Goal: Navigation & Orientation: Find specific page/section

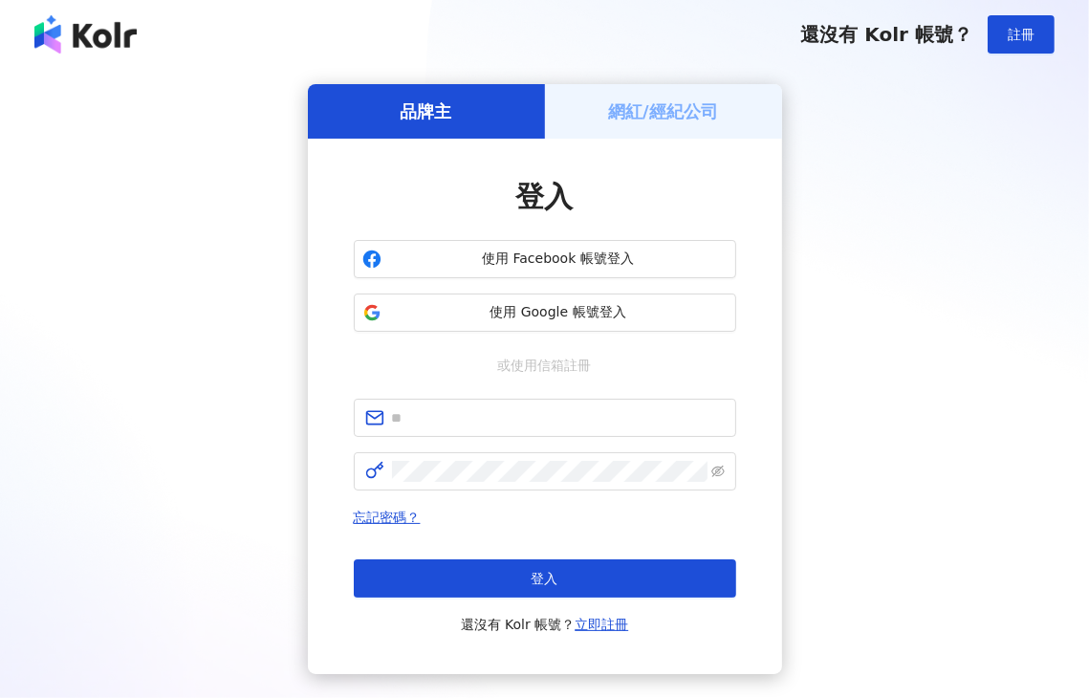
click at [608, 103] on h5 "網紅/經紀公司" at bounding box center [663, 111] width 110 height 24
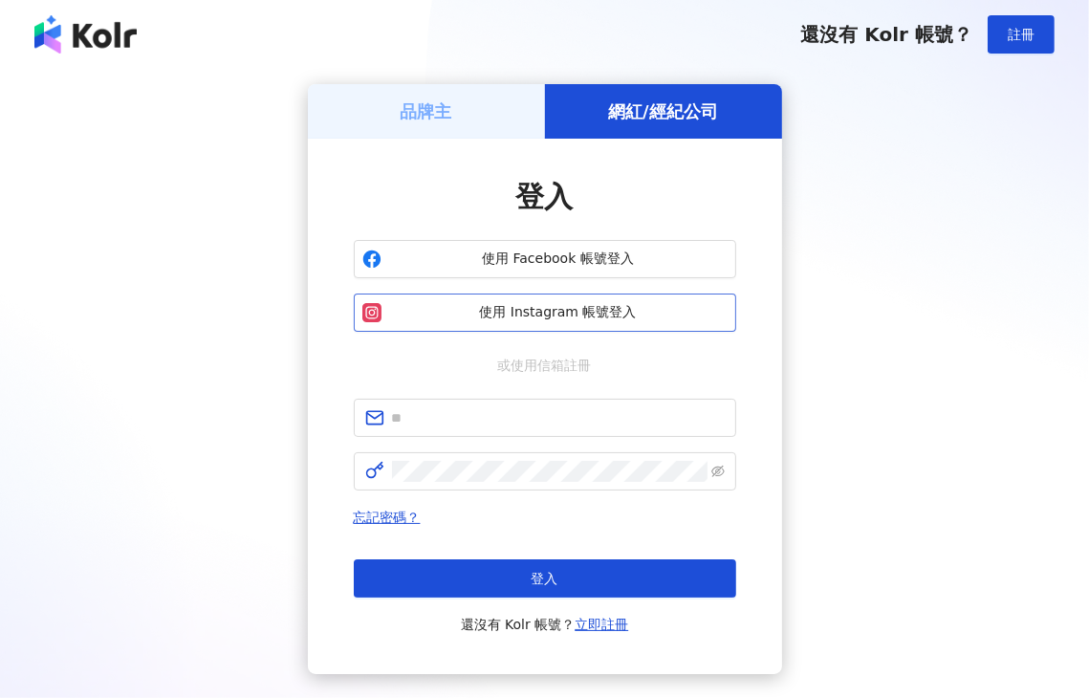
click at [543, 313] on span "使用 Instagram 帳號登入" at bounding box center [558, 312] width 339 height 19
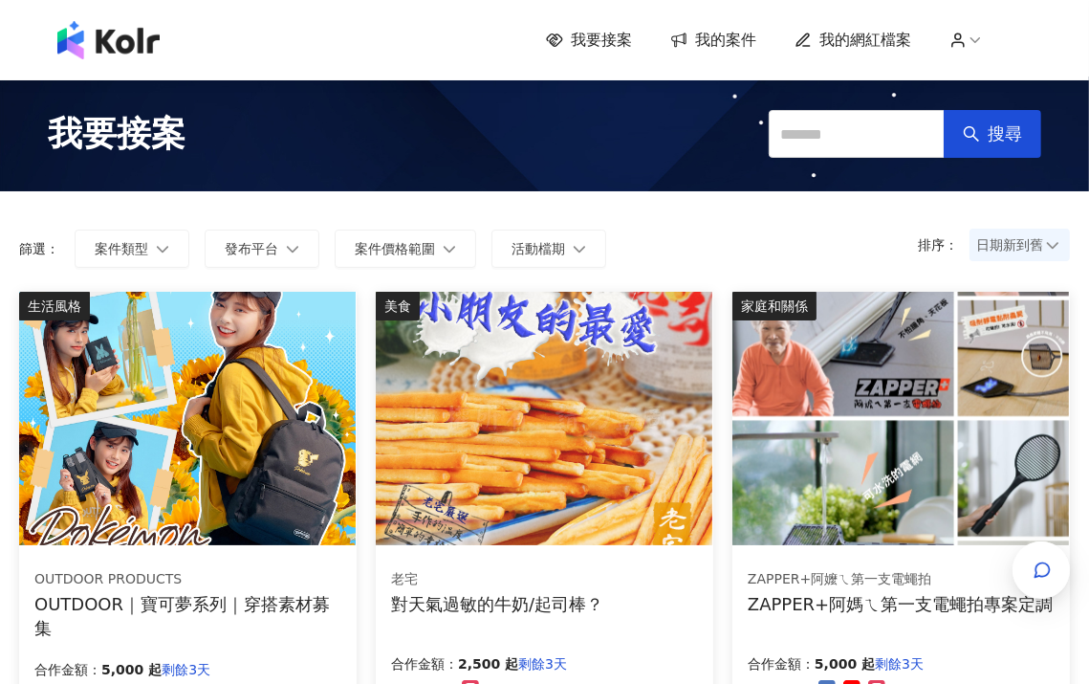
click at [698, 215] on div "排序： 日期新到舊 篩選： 案件類型 發布平台 案件價格範圍 活動檔期 清除 套用" at bounding box center [544, 241] width 1089 height 100
click at [1055, 565] on div "button" at bounding box center [1041, 569] width 57 height 57
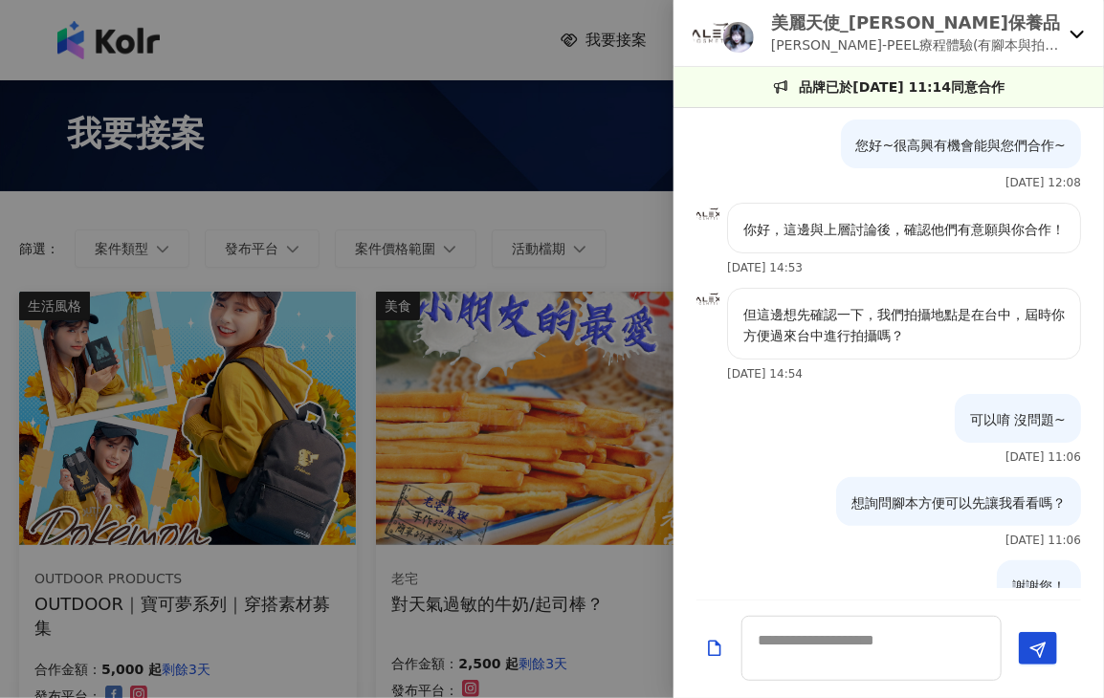
scroll to position [1229, 0]
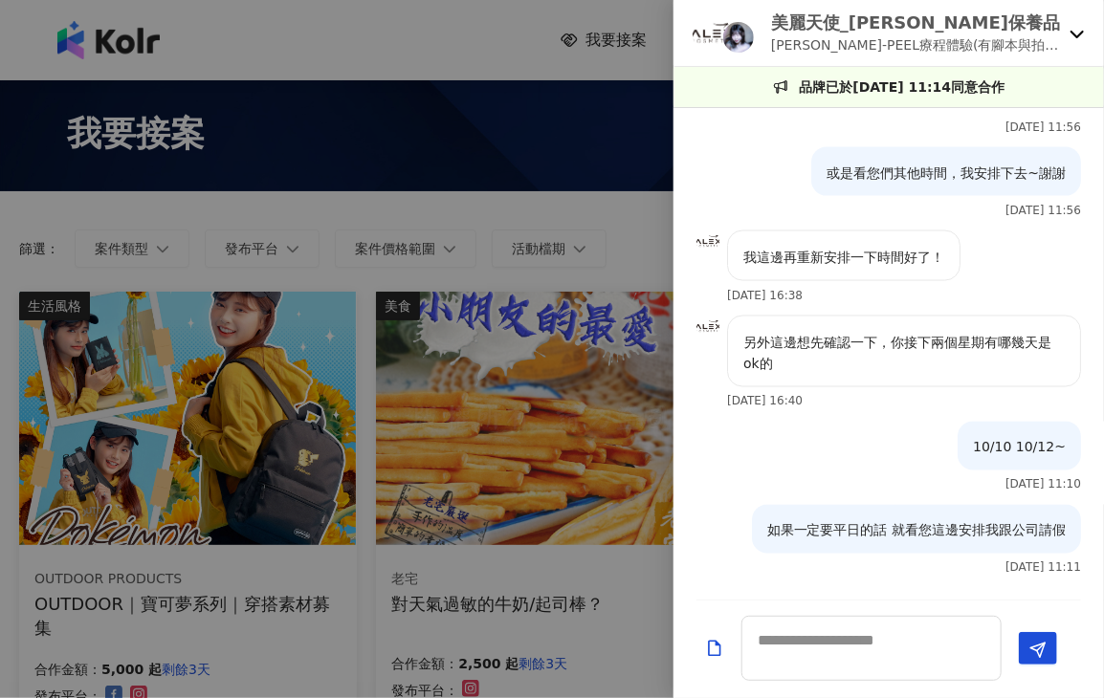
click at [860, 461] on div "10/10 10/12~ [DATE] 11:10" at bounding box center [888, 463] width 430 height 83
